Goal: Feedback & Contribution: Leave review/rating

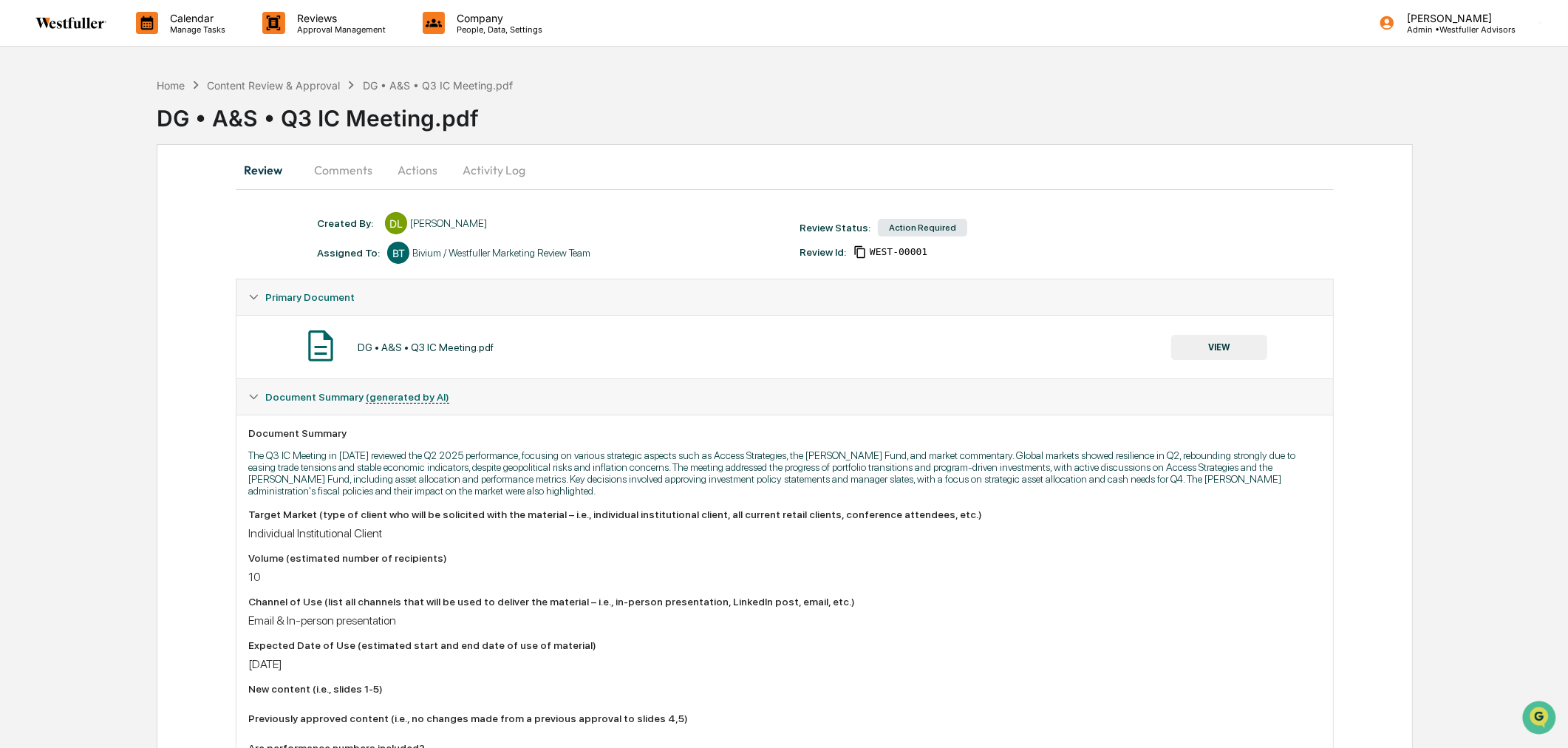
click at [360, 166] on button "Comments" at bounding box center [343, 170] width 82 height 36
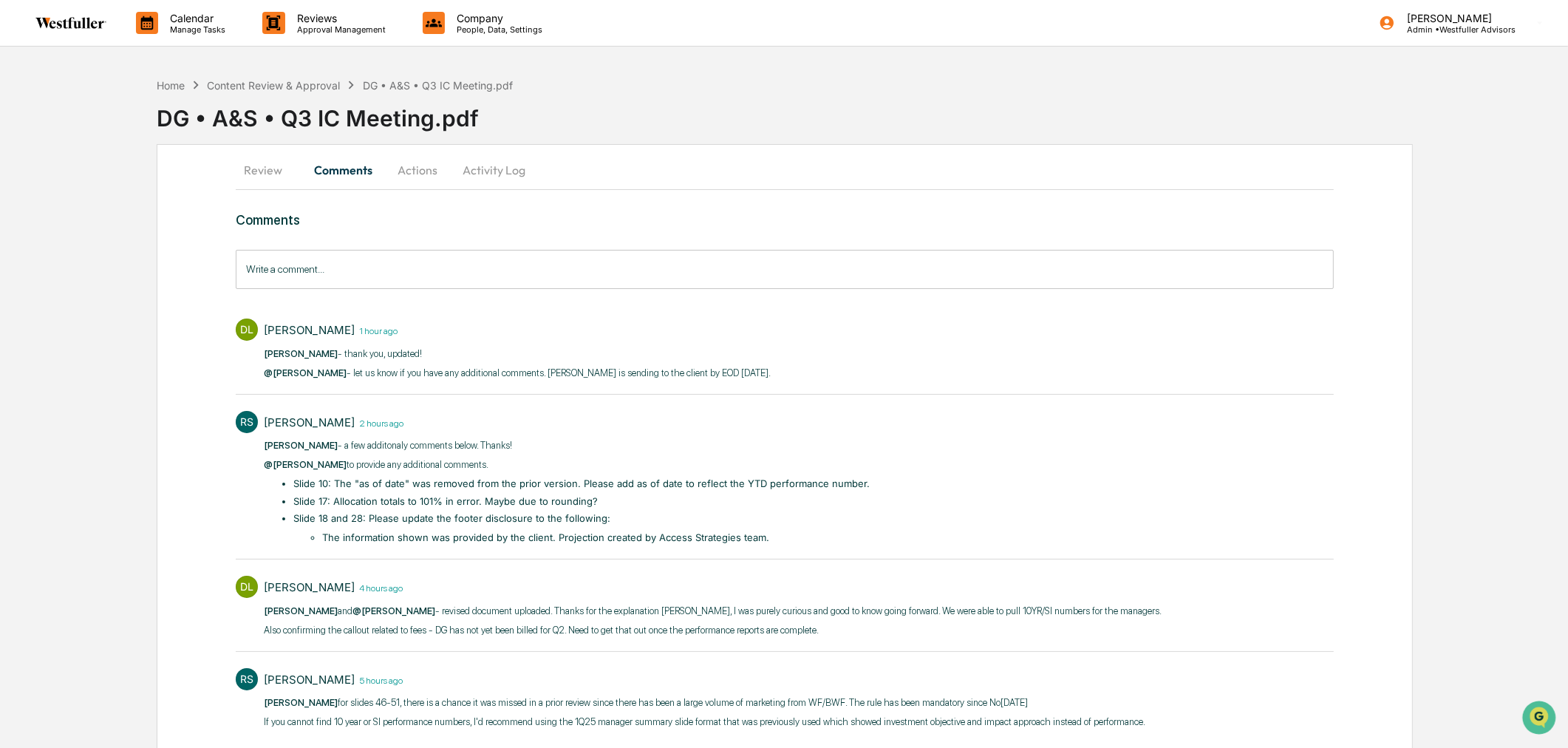
click at [408, 158] on button "Actions" at bounding box center [418, 170] width 67 height 36
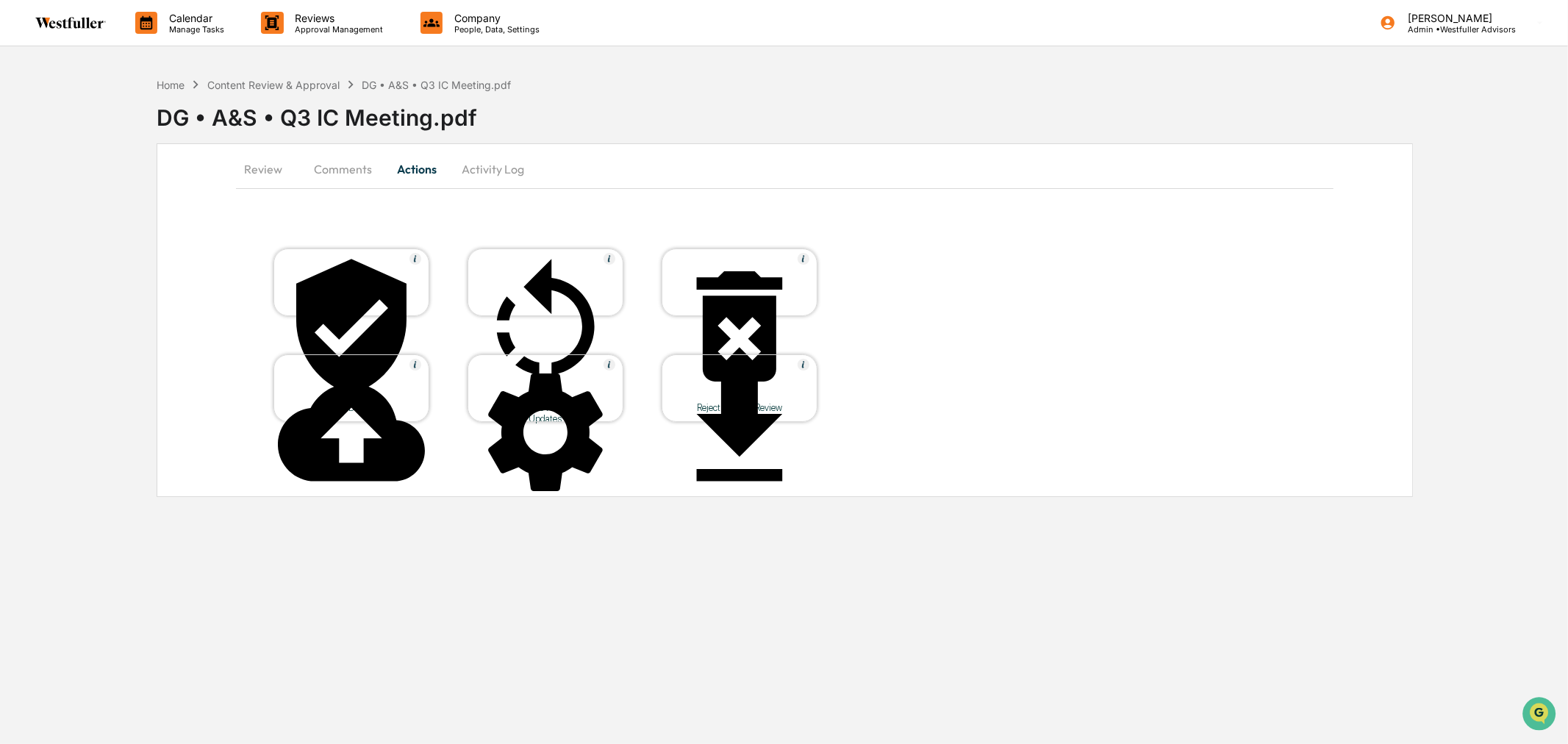
click at [334, 174] on button "Comments" at bounding box center [343, 169] width 82 height 35
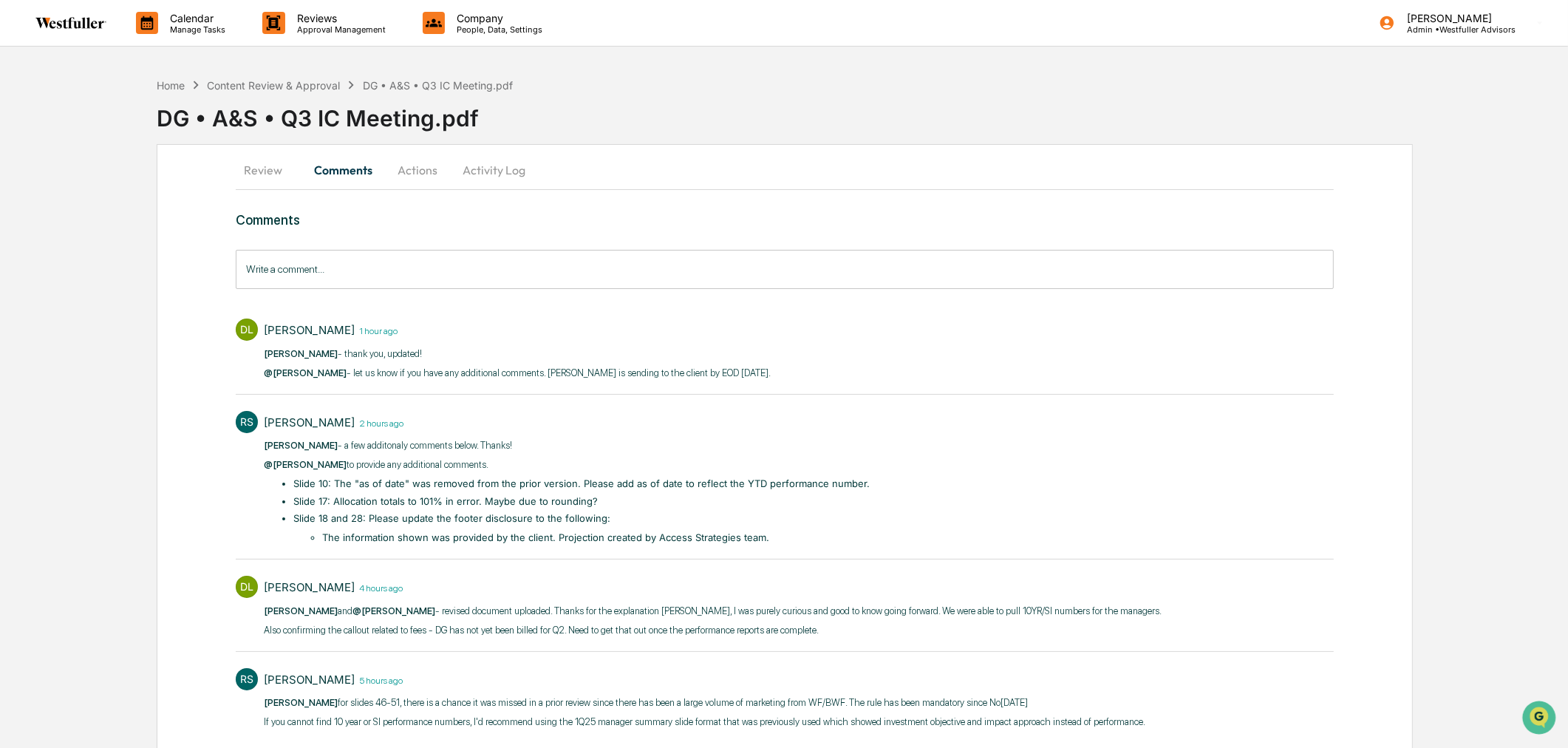
drag, startPoint x: 307, startPoint y: 167, endPoint x: 281, endPoint y: 168, distance: 26.0
click at [304, 167] on button "Comments" at bounding box center [343, 170] width 82 height 36
click at [275, 168] on button "Review" at bounding box center [269, 170] width 67 height 36
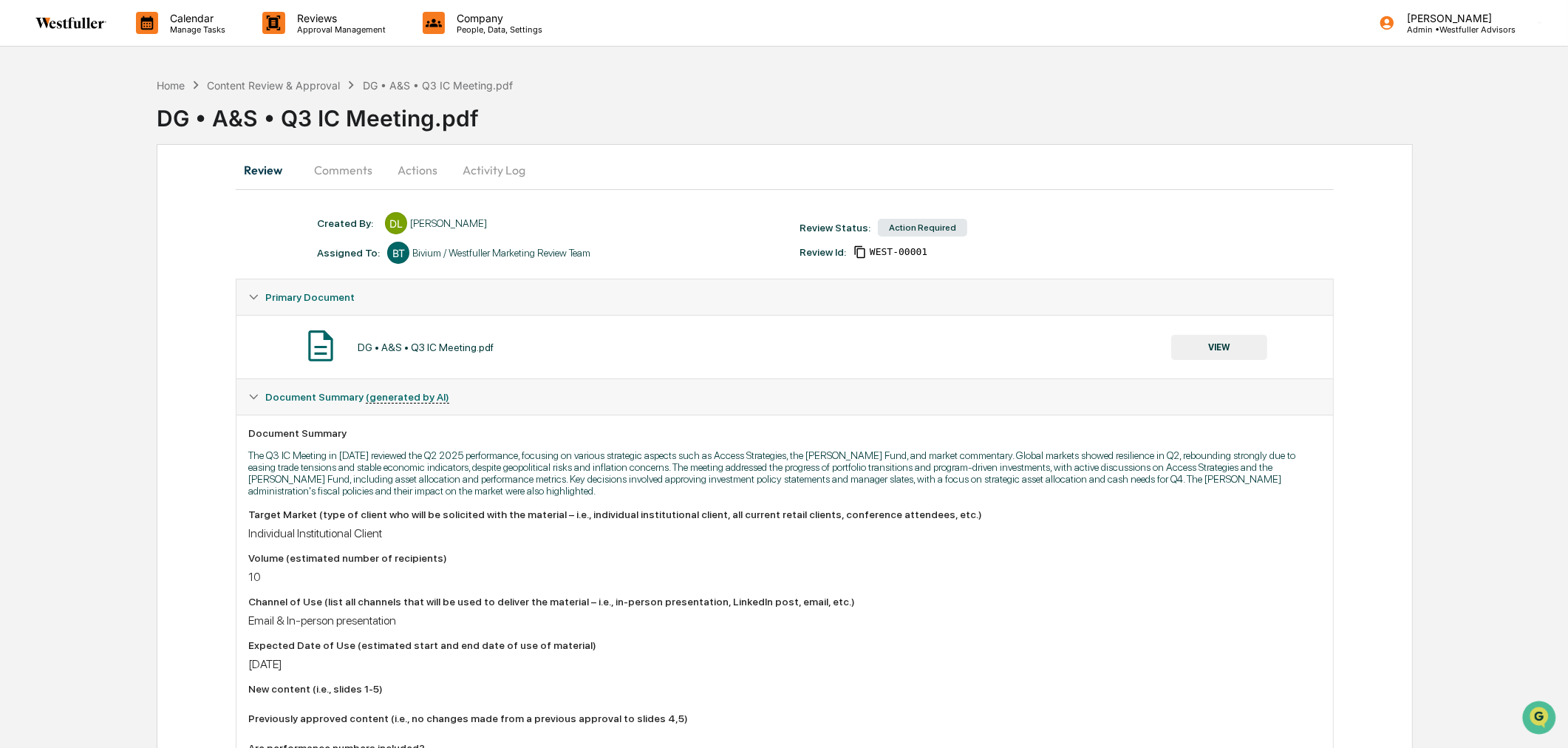
click at [1241, 354] on button "VIEW" at bounding box center [1219, 347] width 96 height 25
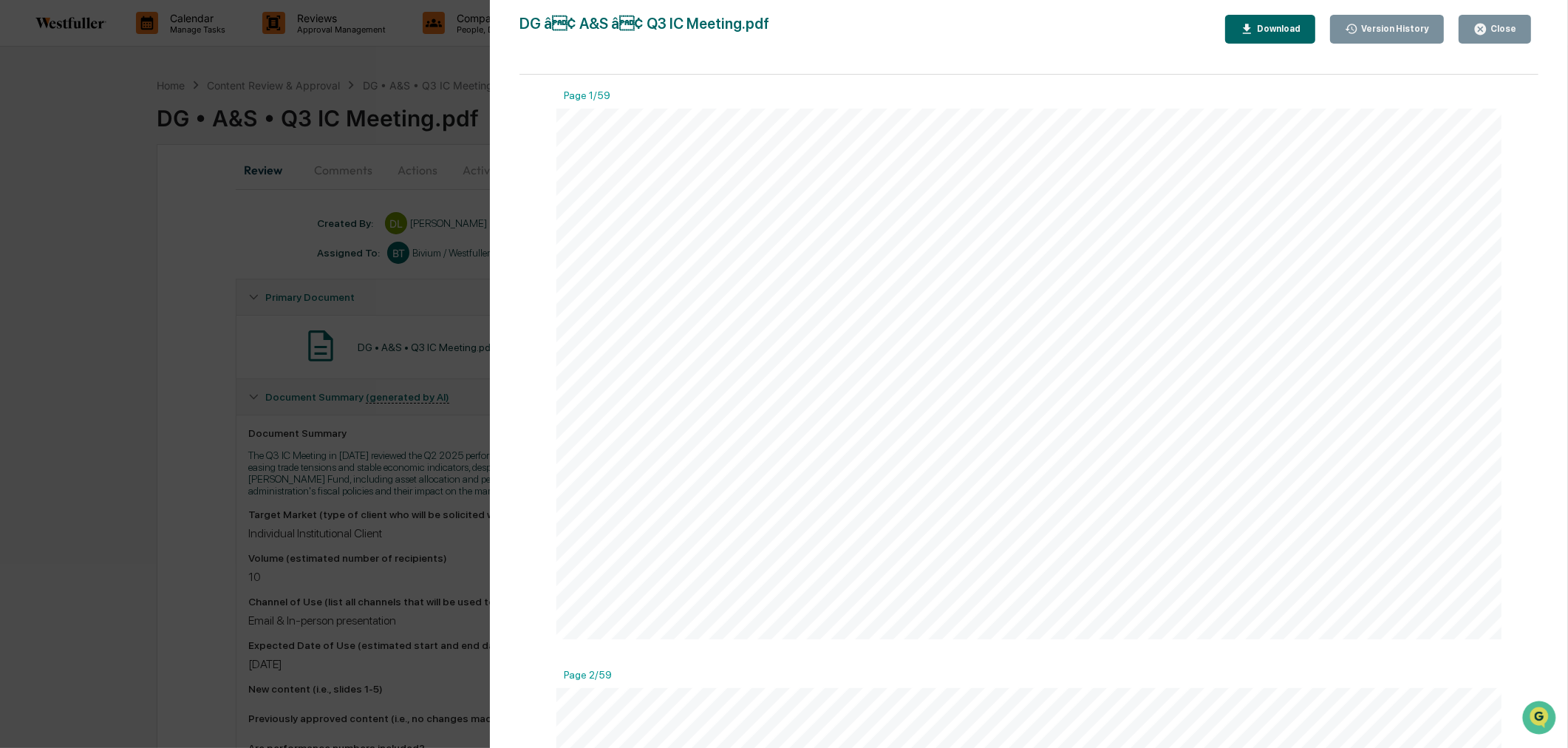
click at [1372, 31] on div "Version History" at bounding box center [1394, 29] width 71 height 10
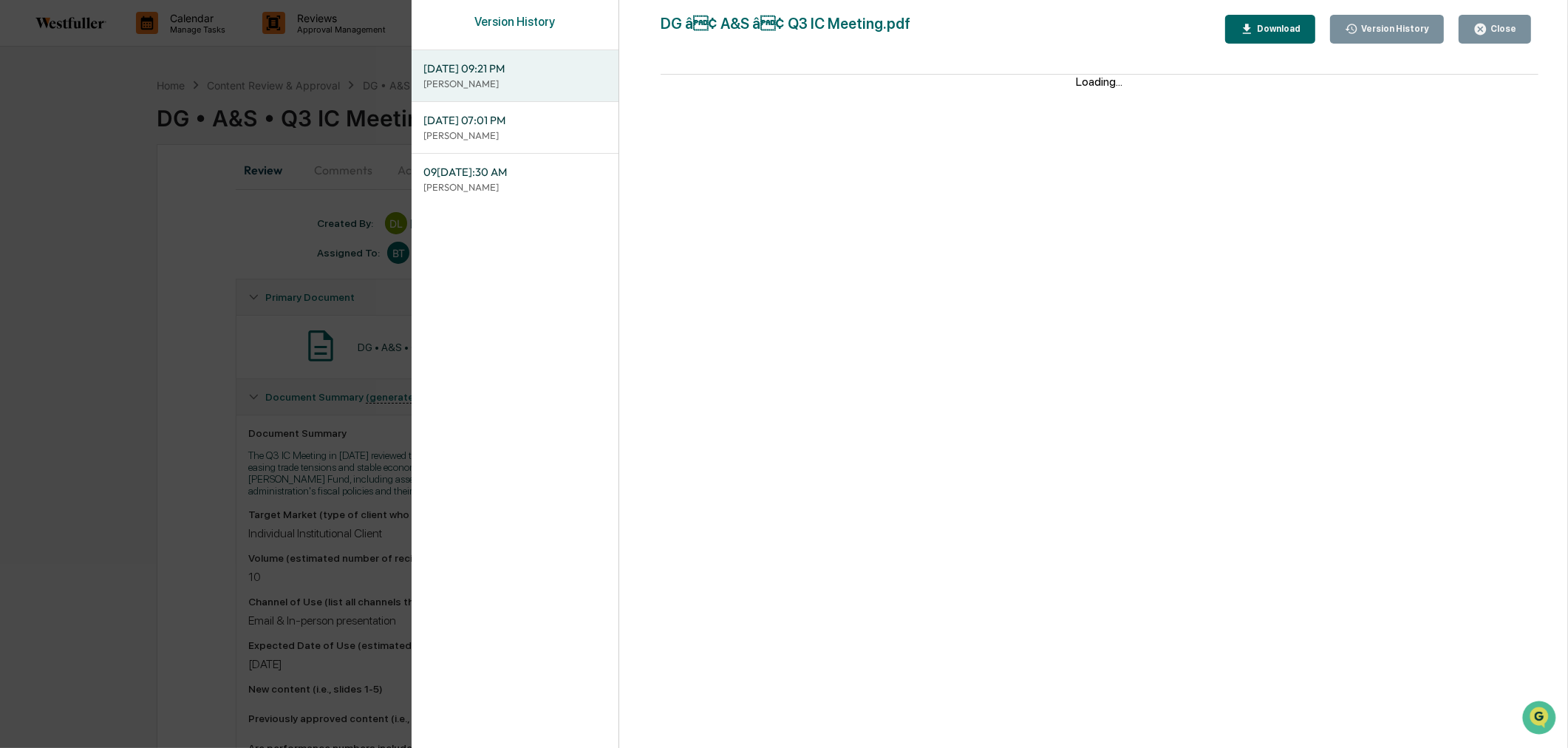
click at [571, 72] on span "[DATE] 09:21 PM" at bounding box center [515, 68] width 184 height 16
click at [1284, 29] on div "Download" at bounding box center [1278, 29] width 47 height 10
click at [1513, 20] on button "Close" at bounding box center [1495, 29] width 73 height 29
click at [1478, 23] on icon "button" at bounding box center [1481, 29] width 14 height 14
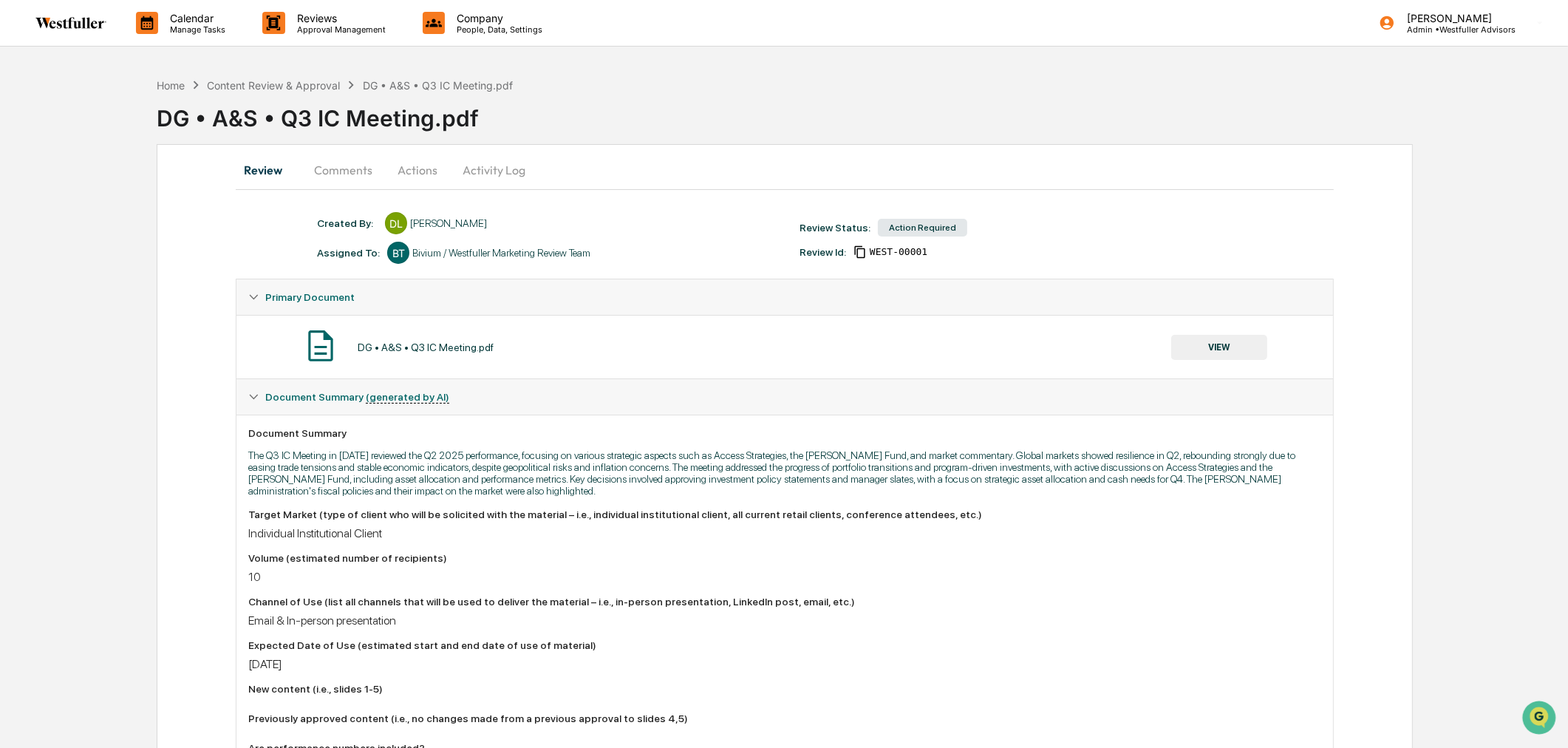
click at [363, 167] on button "Comments" at bounding box center [343, 170] width 82 height 36
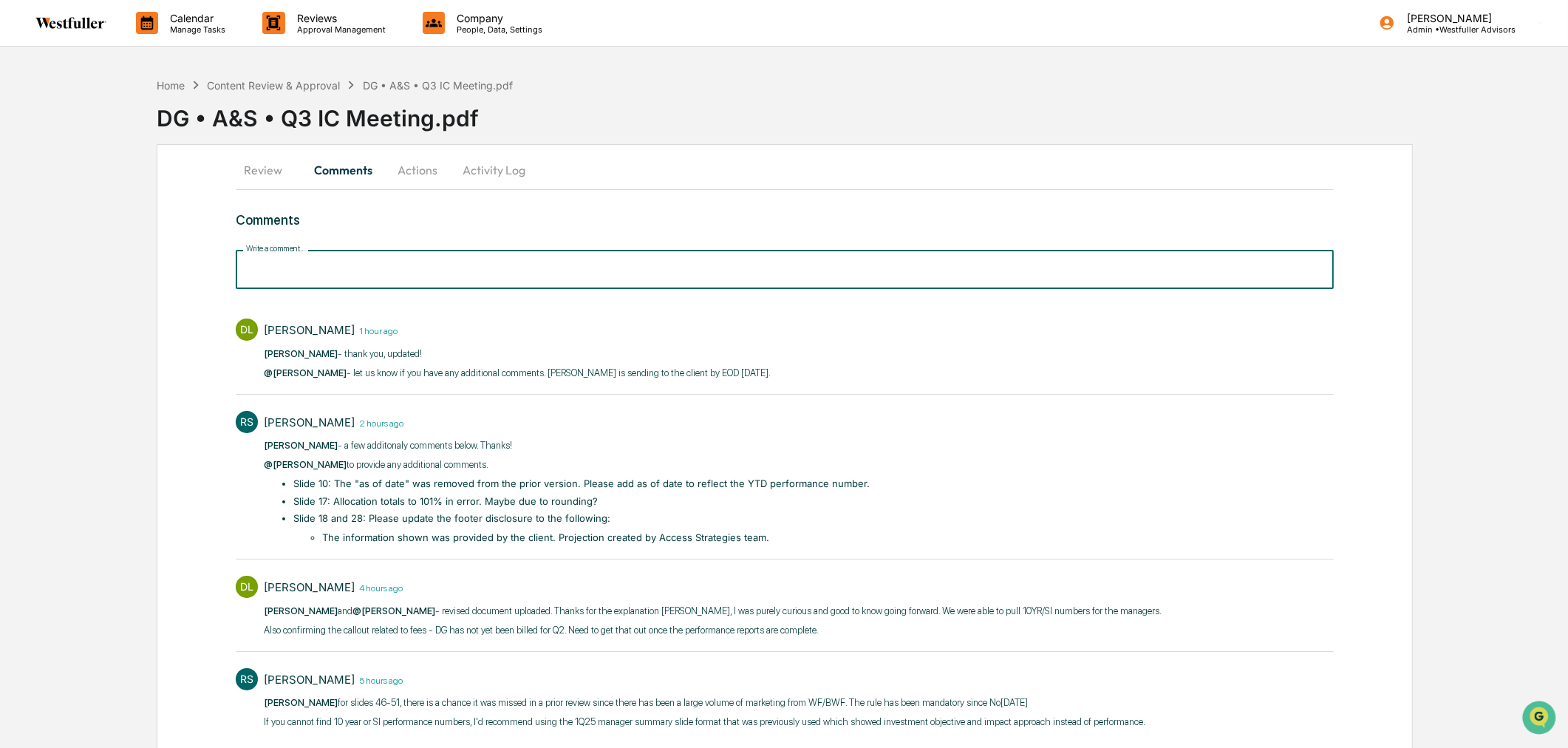
click at [747, 278] on input "Write a comment..." at bounding box center [784, 269] width 1098 height 39
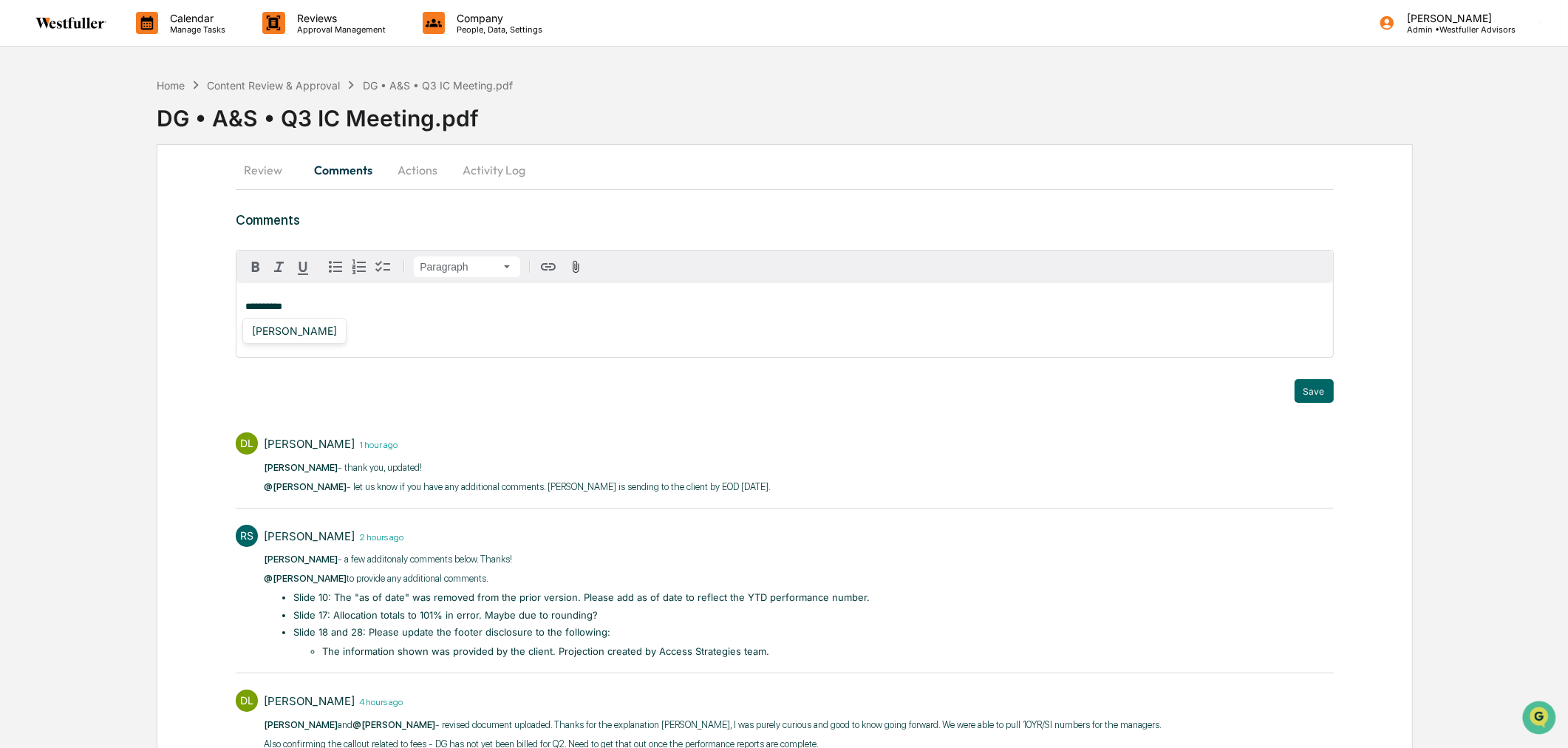
click at [328, 328] on div "[PERSON_NAME]" at bounding box center [295, 330] width 97 height 18
click at [310, 333] on div "[PERSON_NAME]" at bounding box center [295, 330] width 97 height 18
click at [423, 328] on strong "**********" at bounding box center [334, 326] width 178 height 10
click at [1308, 394] on button "Save" at bounding box center [1313, 391] width 39 height 23
